Goal: Information Seeking & Learning: Learn about a topic

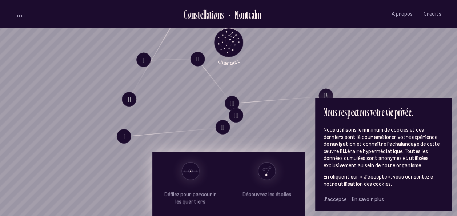
click at [334, 200] on span "J’accepte" at bounding box center [335, 199] width 23 height 7
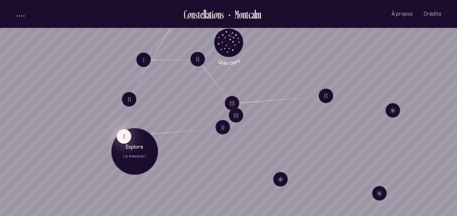
click at [125, 141] on button "I" at bounding box center [123, 136] width 15 height 15
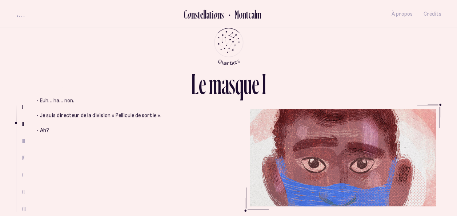
scroll to position [254, 0]
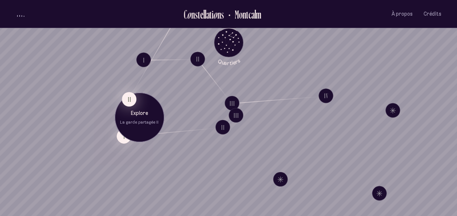
click at [133, 103] on button "II" at bounding box center [129, 99] width 15 height 15
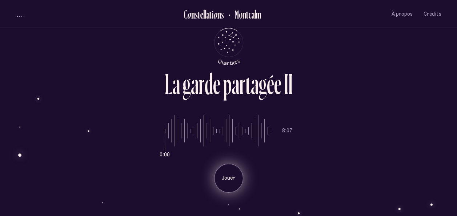
click at [222, 176] on p "Jouer" at bounding box center [229, 178] width 18 height 7
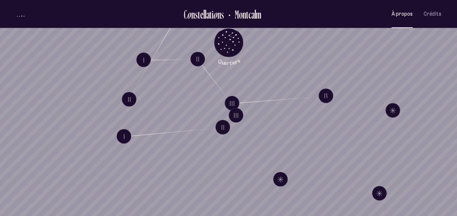
click at [399, 13] on span "À propos" at bounding box center [402, 14] width 21 height 6
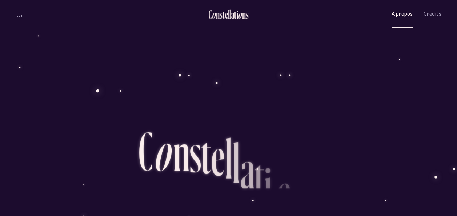
scroll to position [558, 0]
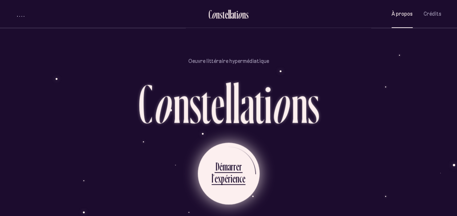
click at [224, 171] on div "p" at bounding box center [223, 178] width 4 height 14
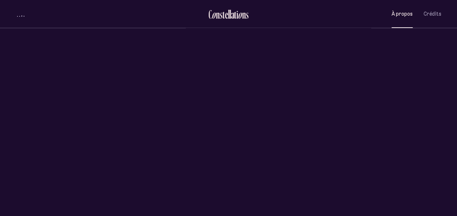
scroll to position [0, 0]
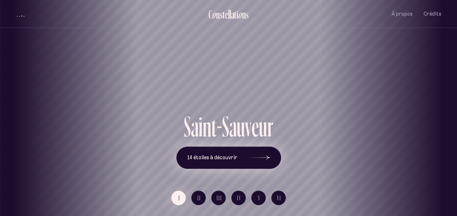
click at [266, 156] on icon at bounding box center [259, 158] width 22 height 55
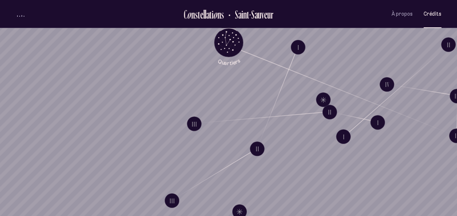
click at [431, 14] on span "Crédits" at bounding box center [433, 14] width 18 height 6
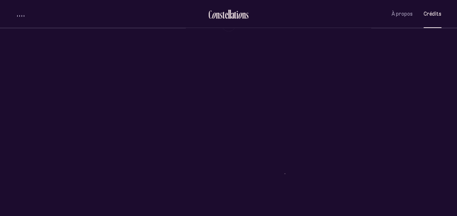
scroll to position [1520, 0]
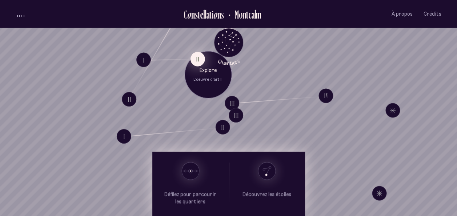
click at [200, 62] on button "II" at bounding box center [197, 59] width 15 height 15
